Goal: Task Accomplishment & Management: Complete application form

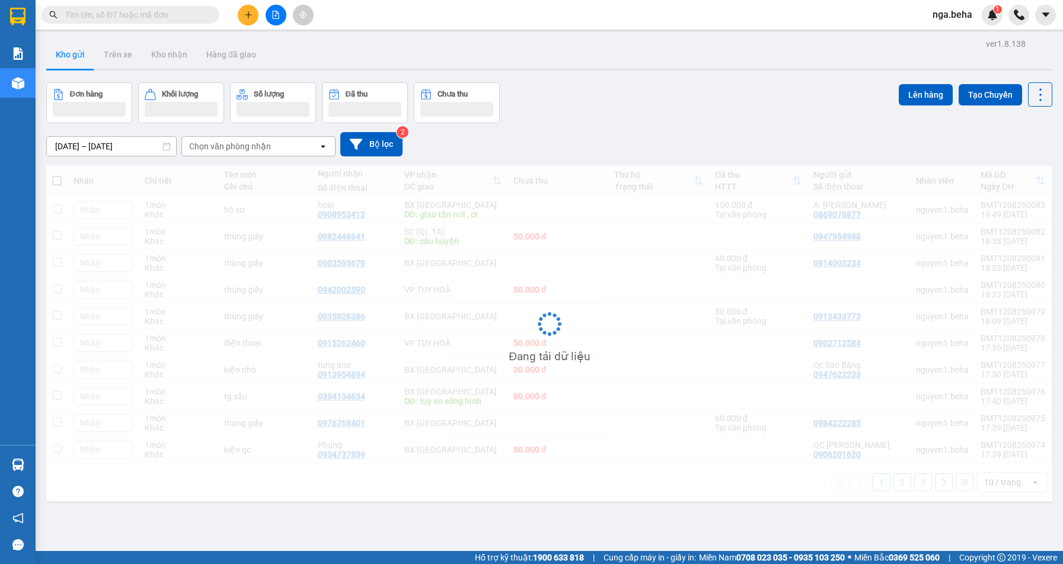
click at [91, 56] on button "Kho gửi" at bounding box center [70, 54] width 48 height 28
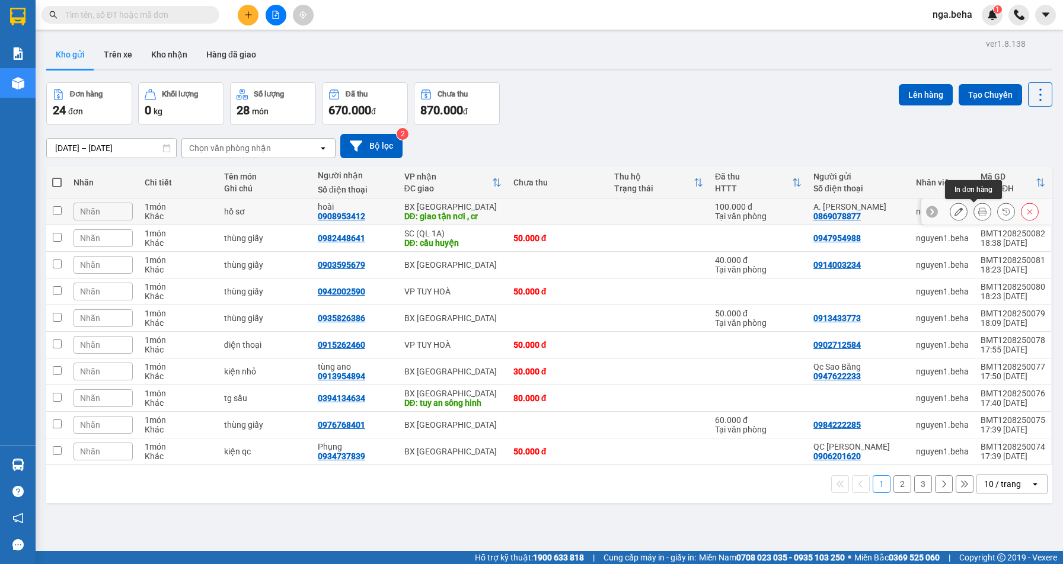
click at [978, 209] on icon at bounding box center [982, 211] width 8 height 8
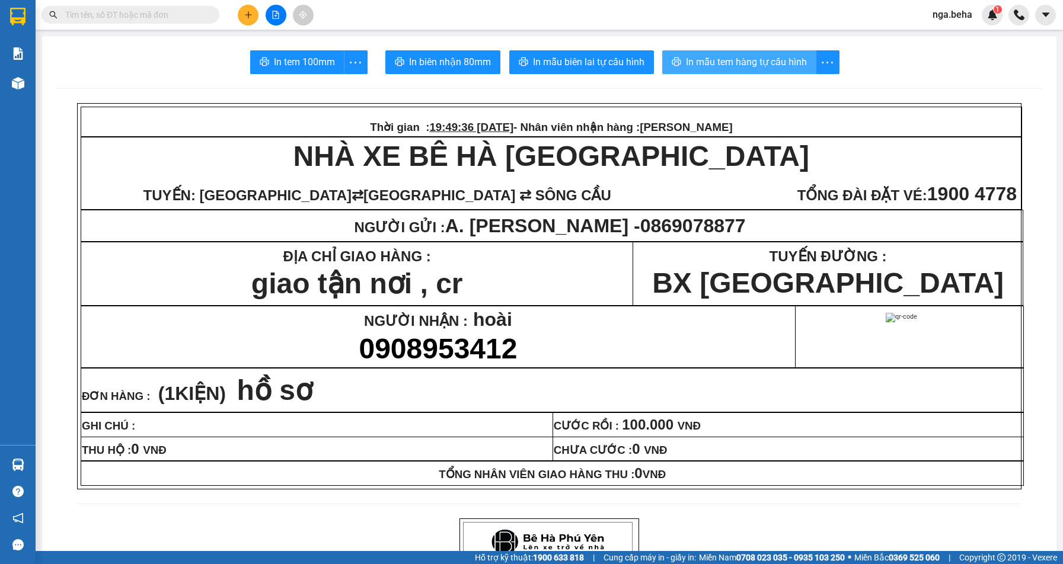
click at [754, 62] on span "In mẫu tem hàng tự cấu hình" at bounding box center [746, 62] width 121 height 15
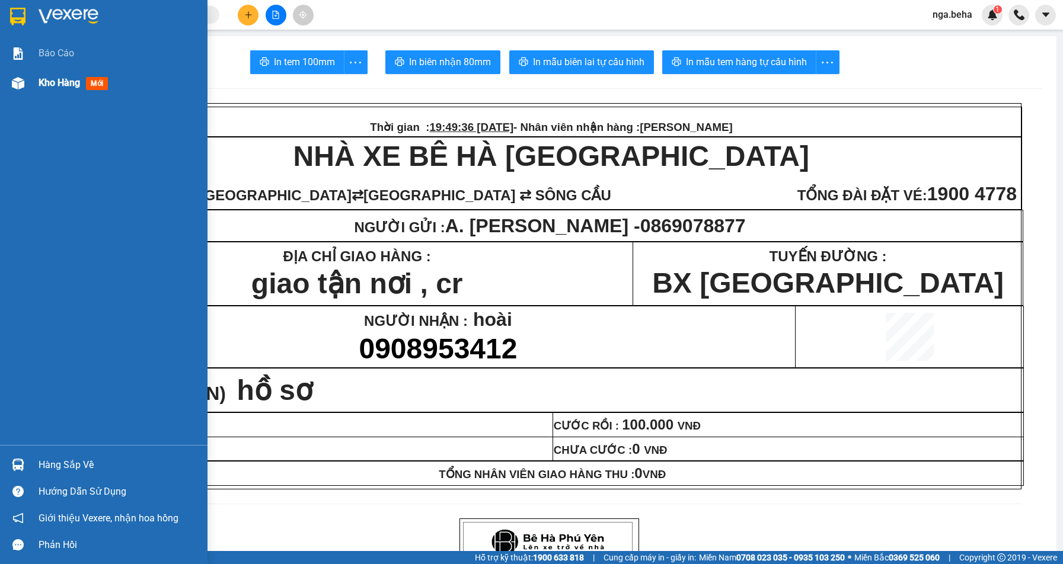
click at [31, 75] on div "Kho hàng mới" at bounding box center [103, 83] width 207 height 30
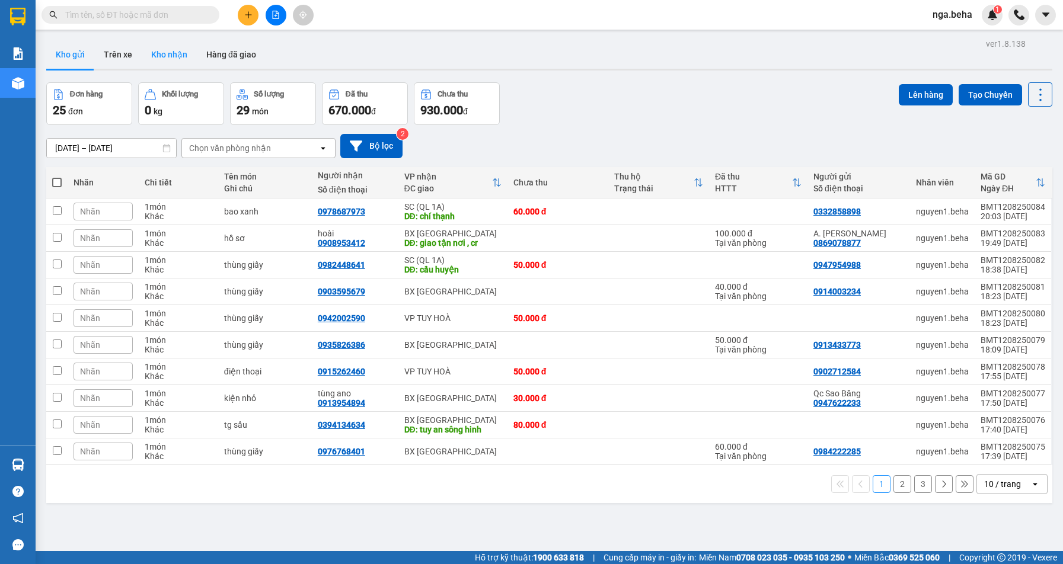
click at [167, 58] on button "Kho nhận" at bounding box center [169, 54] width 55 height 28
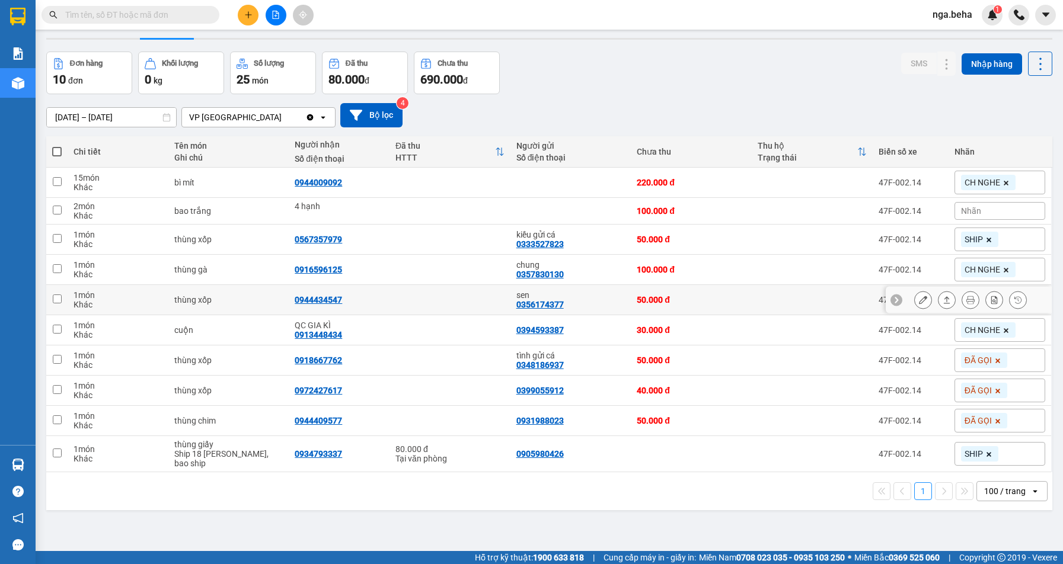
scroll to position [55, 0]
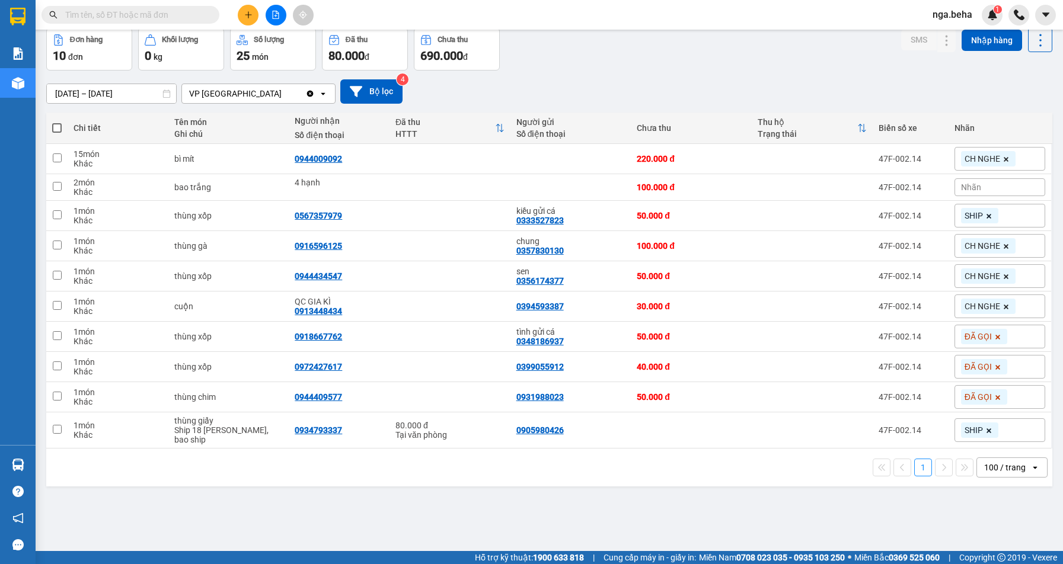
click at [126, 91] on input "[DATE] – [DATE]" at bounding box center [111, 93] width 129 height 19
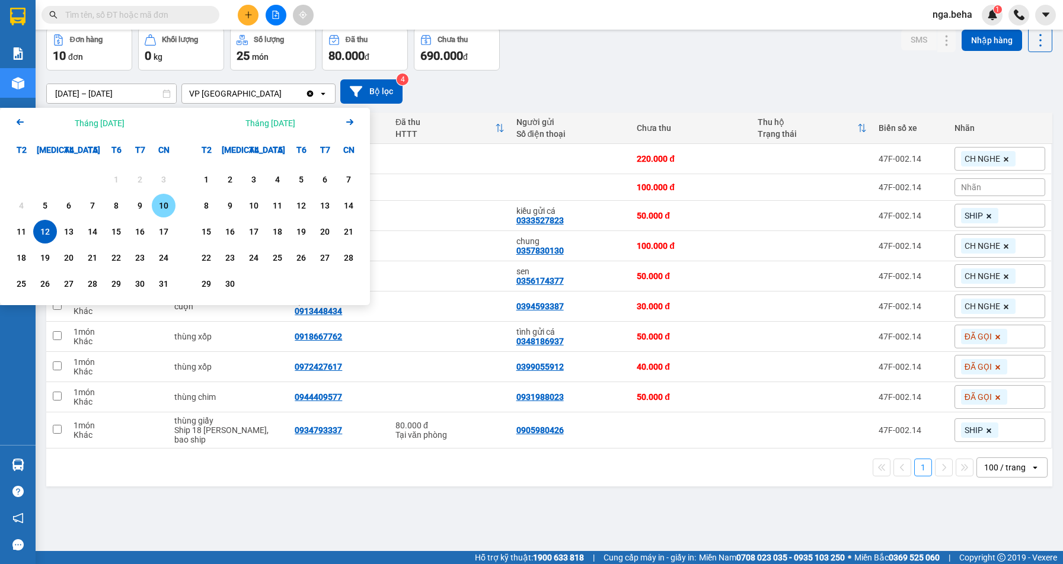
click at [154, 200] on div "10" at bounding box center [164, 206] width 24 height 24
click at [50, 226] on div "12" at bounding box center [45, 232] width 17 height 14
type input "10/08/2025 – 12/08/2025"
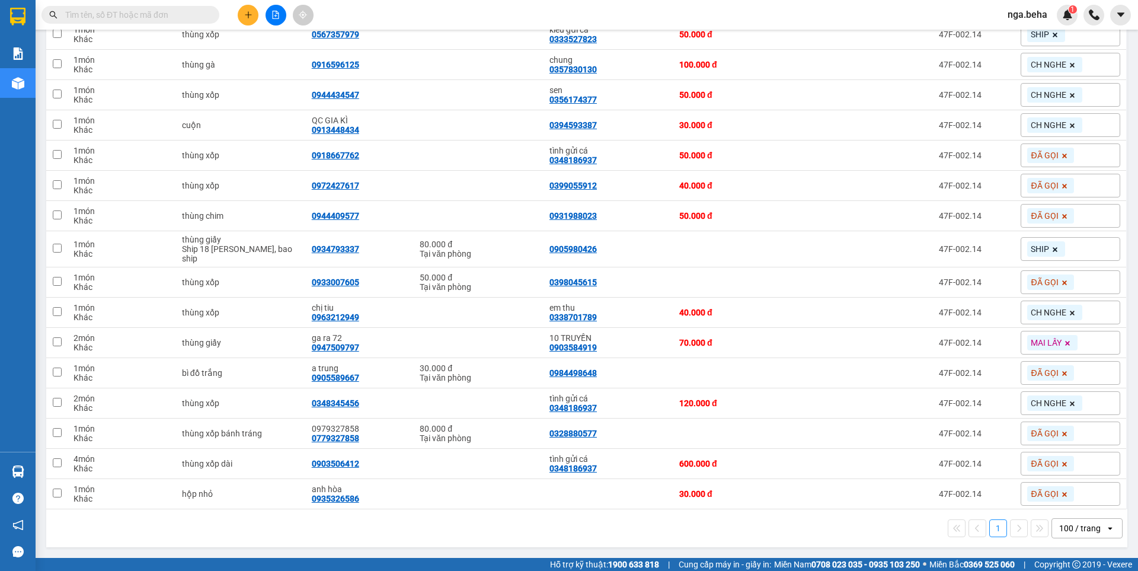
scroll to position [230, 0]
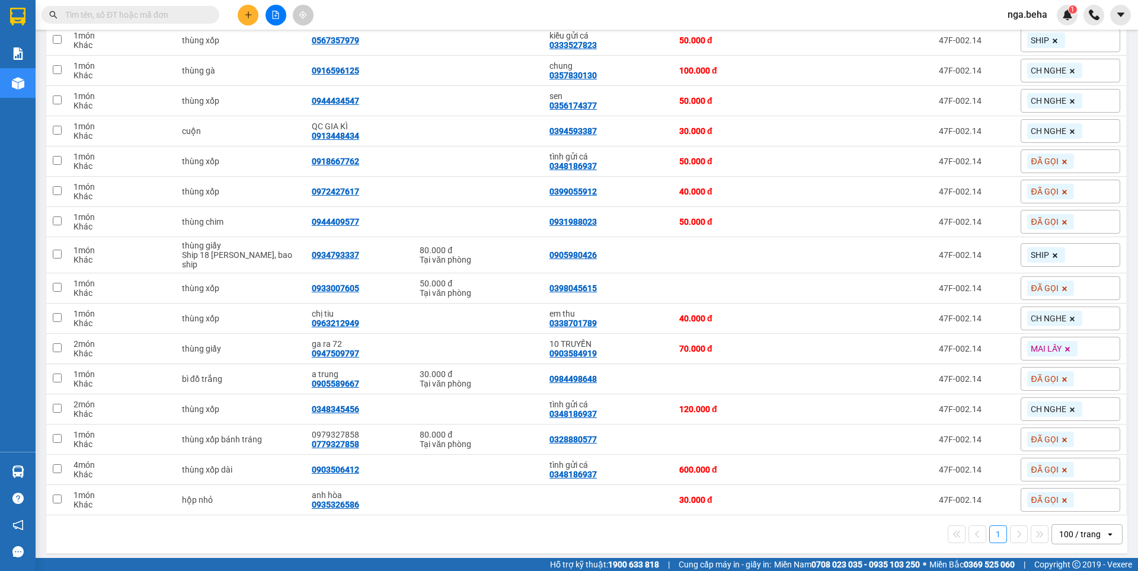
click at [177, 21] on span at bounding box center [130, 15] width 178 height 18
click at [179, 13] on input "text" at bounding box center [135, 14] width 140 height 13
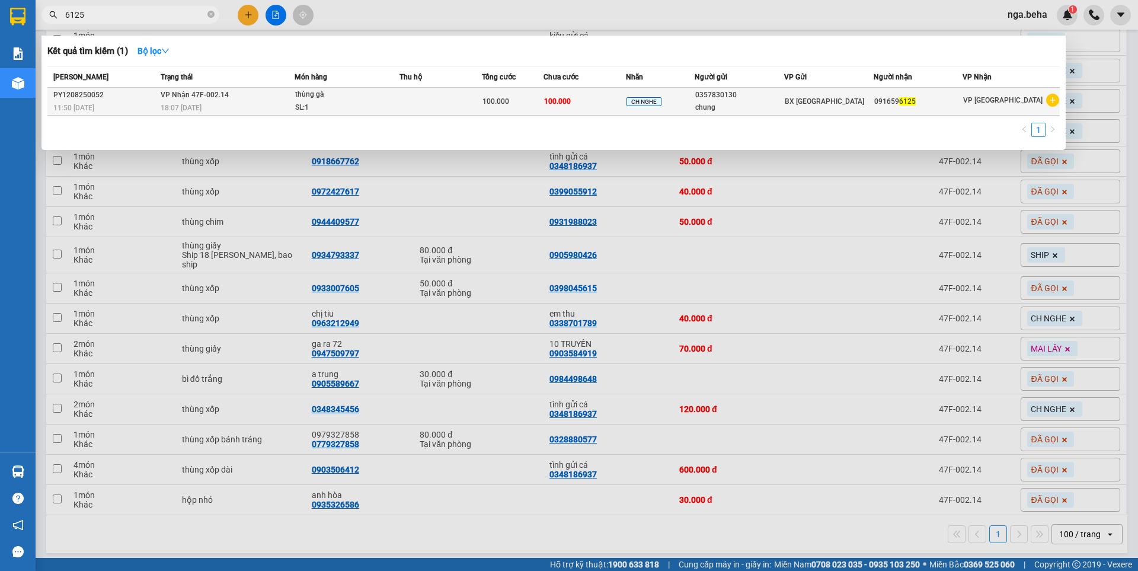
type input "6125"
click at [359, 103] on div "SL: 1" at bounding box center [339, 107] width 89 height 13
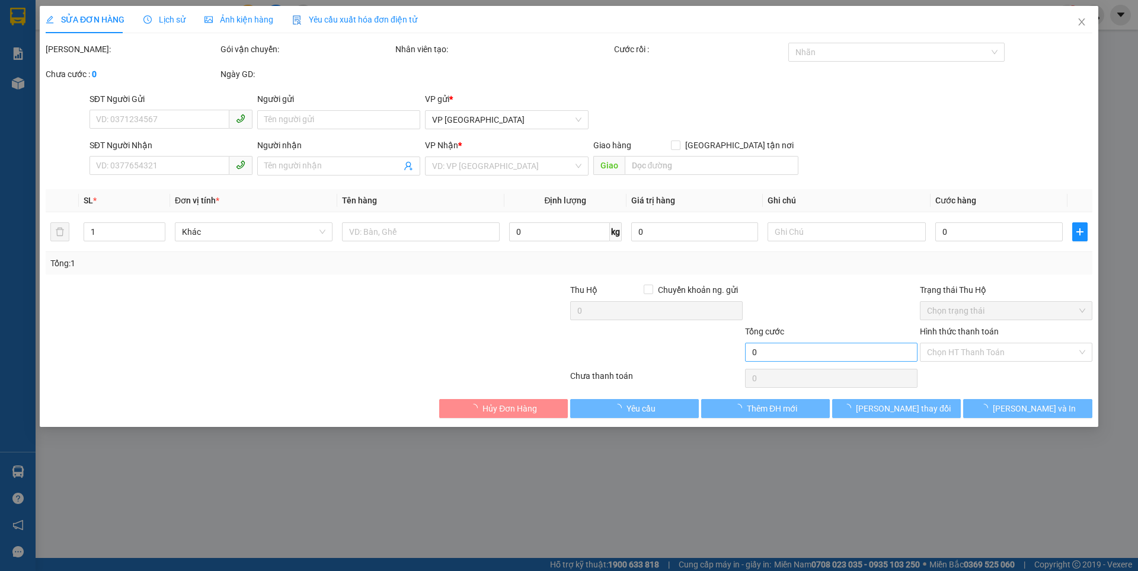
type input "0357830130"
type input "chung"
type input "0916596125"
type input "100.000"
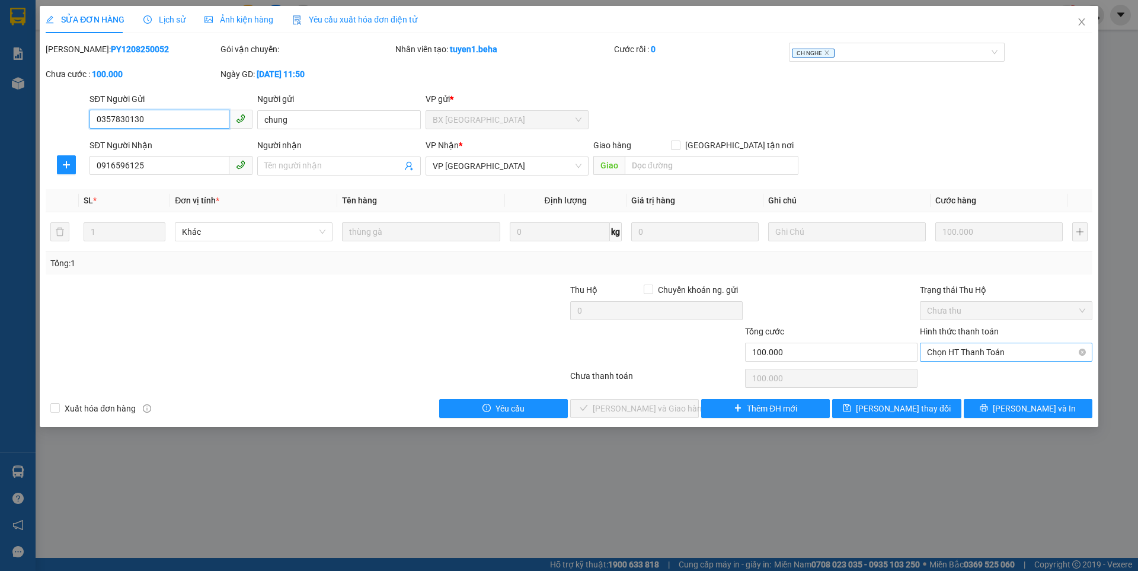
drag, startPoint x: 953, startPoint y: 350, endPoint x: 953, endPoint y: 359, distance: 8.3
click at [953, 351] on span "Chọn HT Thanh Toán" at bounding box center [1006, 352] width 158 height 18
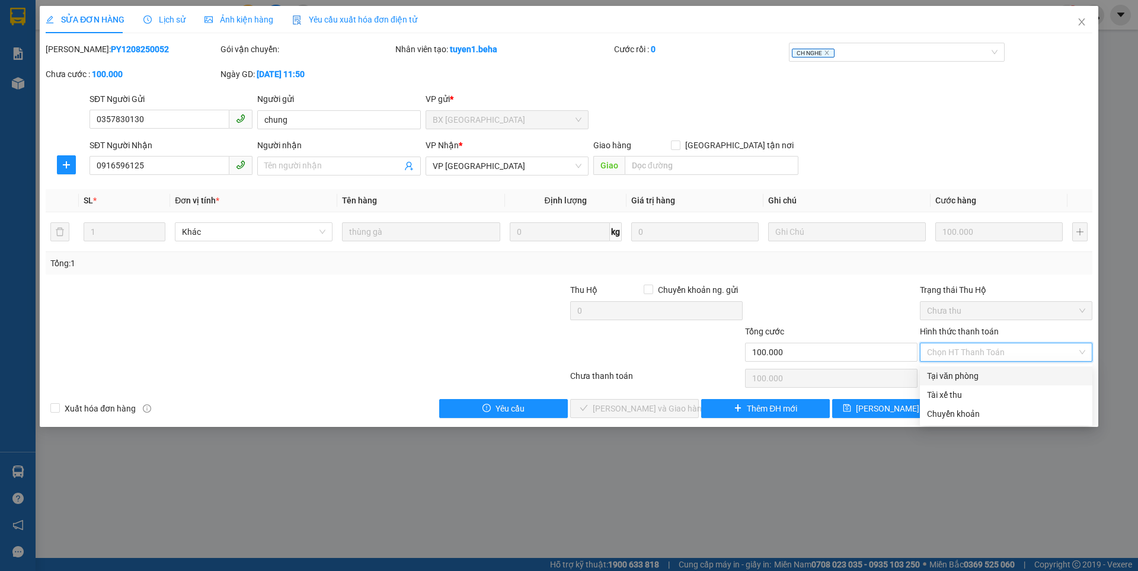
drag, startPoint x: 951, startPoint y: 379, endPoint x: 858, endPoint y: 376, distance: 92.5
click at [950, 379] on div "Tại văn phòng" at bounding box center [1006, 375] width 158 height 13
type input "0"
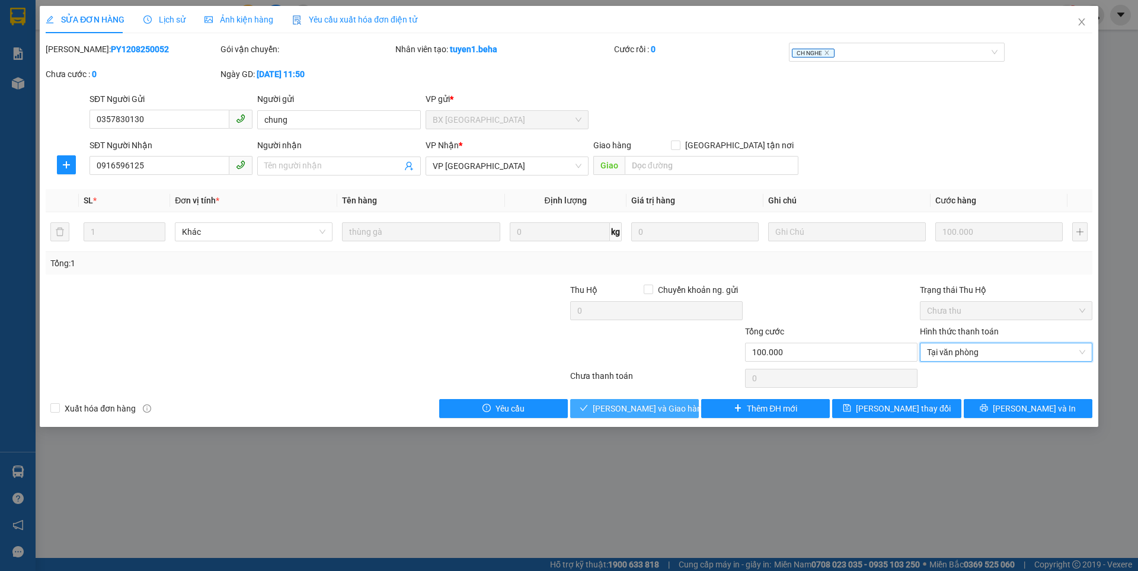
click at [636, 413] on span "Lưu và Giao hàng" at bounding box center [650, 408] width 114 height 13
